Goal: Task Accomplishment & Management: Complete application form

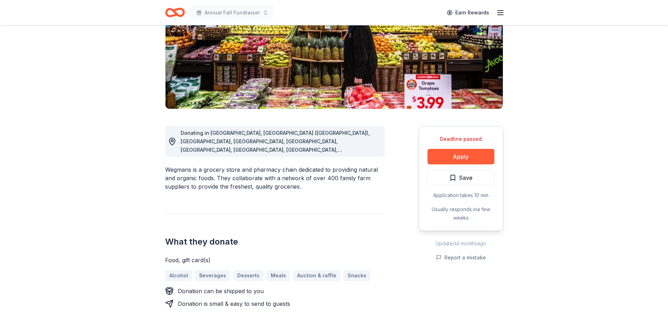
scroll to position [106, 0]
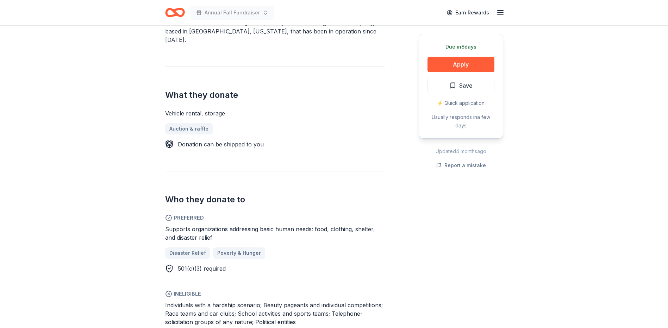
scroll to position [176, 0]
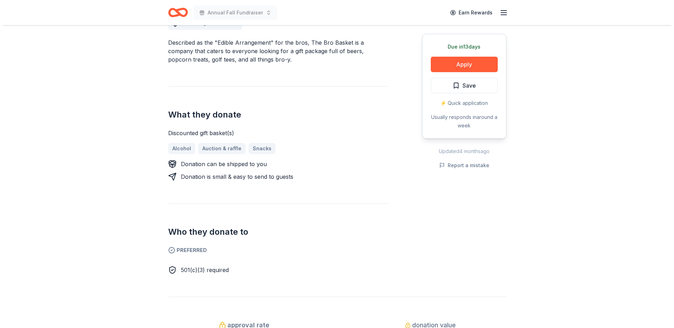
scroll to position [141, 0]
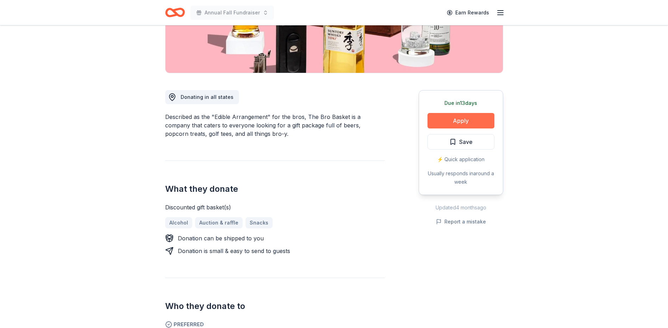
click at [465, 121] on button "Apply" at bounding box center [461, 121] width 67 height 16
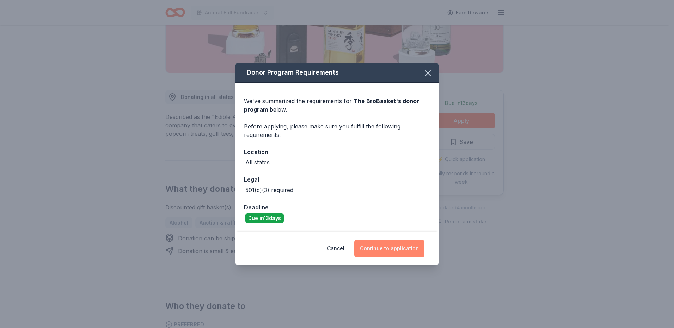
click at [400, 249] on button "Continue to application" at bounding box center [389, 248] width 70 height 17
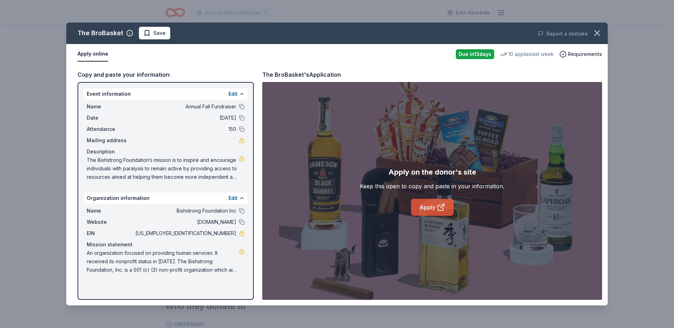
click at [426, 208] on link "Apply" at bounding box center [432, 207] width 43 height 17
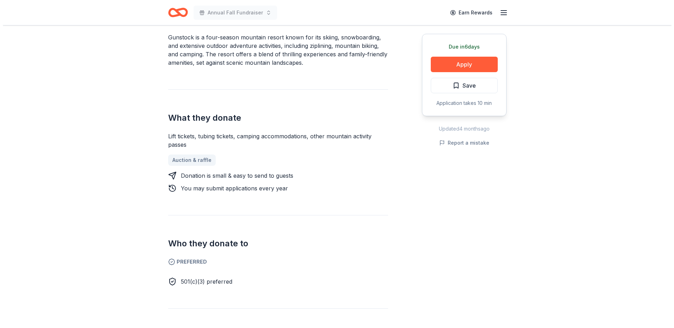
scroll to position [141, 0]
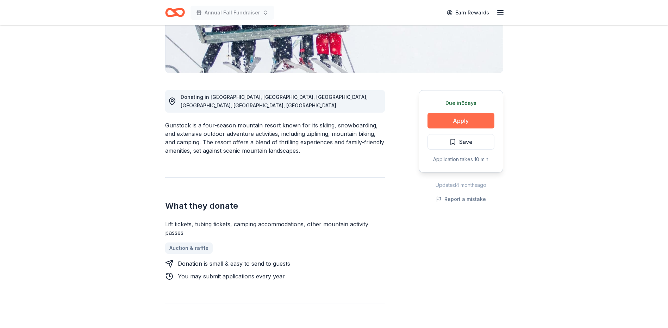
click at [466, 118] on button "Apply" at bounding box center [461, 121] width 67 height 16
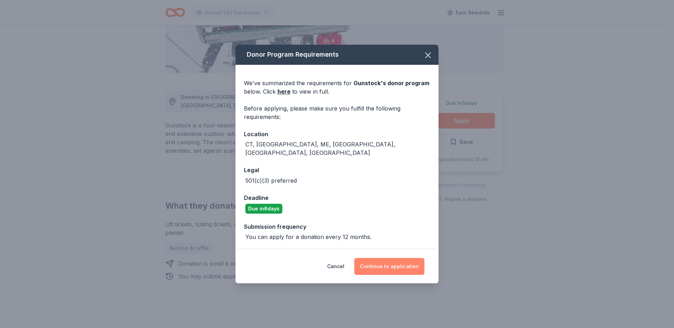
click at [397, 260] on button "Continue to application" at bounding box center [389, 266] width 70 height 17
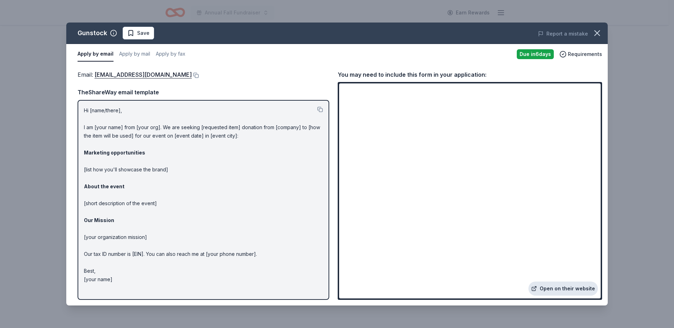
click at [537, 290] on icon at bounding box center [534, 289] width 6 height 6
click at [557, 286] on link "Open on their website" at bounding box center [562, 289] width 69 height 14
click at [320, 110] on button at bounding box center [320, 110] width 6 height 6
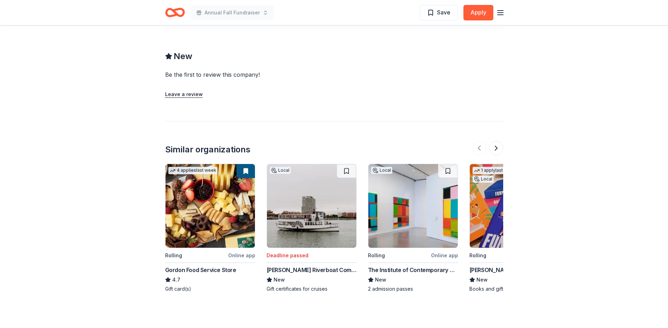
scroll to position [538, 0]
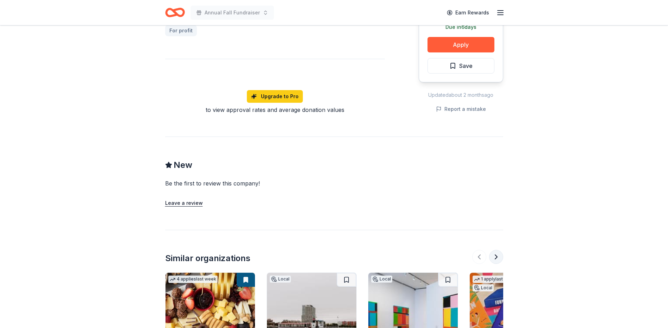
click at [500, 256] on button at bounding box center [496, 257] width 14 height 14
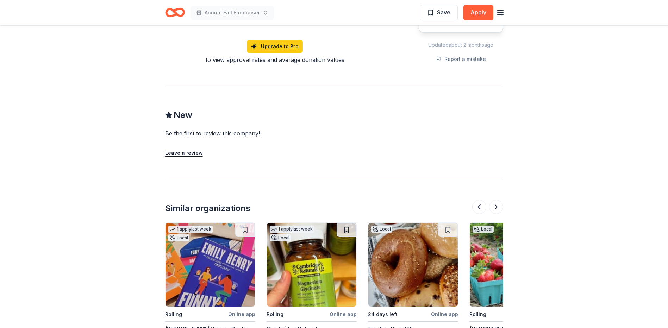
scroll to position [679, 0]
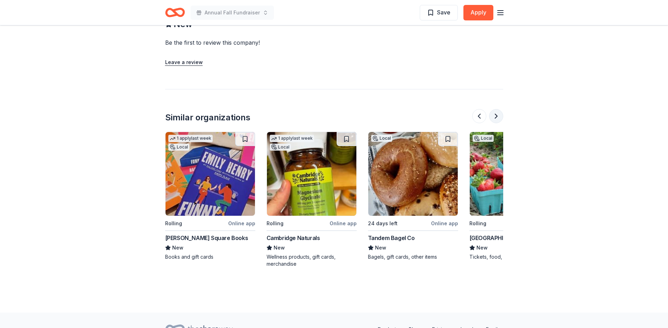
click at [491, 116] on button at bounding box center [496, 116] width 14 height 14
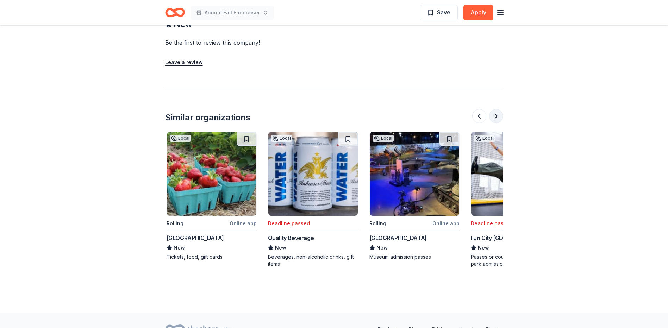
scroll to position [0, 609]
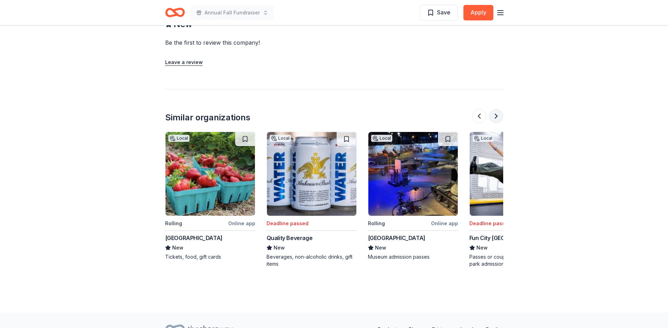
click at [491, 116] on button at bounding box center [496, 116] width 14 height 14
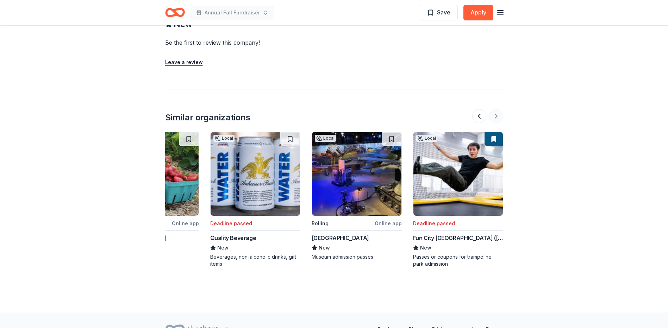
click at [491, 116] on div at bounding box center [487, 116] width 31 height 14
click at [496, 117] on div at bounding box center [487, 116] width 31 height 14
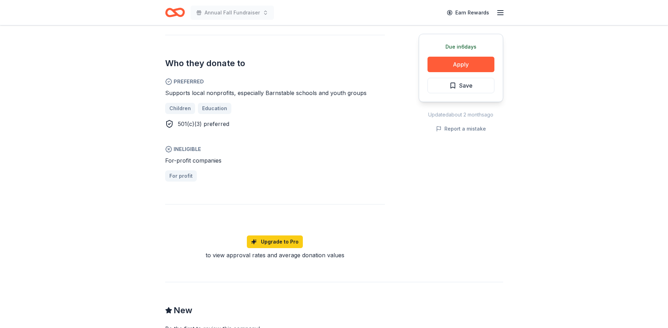
scroll to position [291, 0]
